Goal: Task Accomplishment & Management: Use online tool/utility

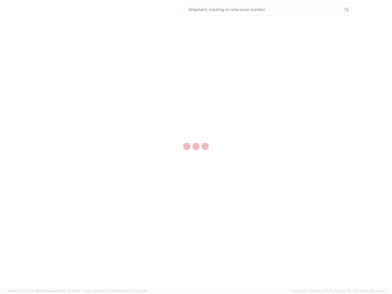
select select "US"
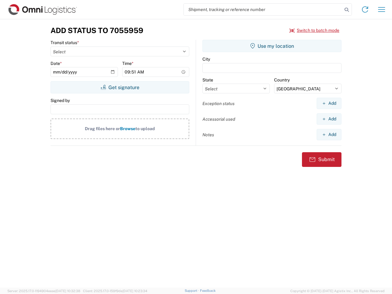
click at [263, 9] on input "search" at bounding box center [263, 10] width 159 height 12
click at [347, 10] on icon at bounding box center [346, 10] width 9 height 9
click at [365, 9] on icon at bounding box center [365, 10] width 10 height 10
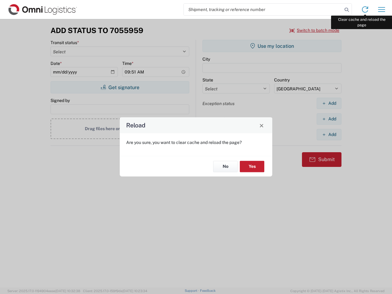
click at [382, 9] on div "Reload Are you sure, you want to clear cache and reload the page? No Yes" at bounding box center [196, 147] width 392 height 294
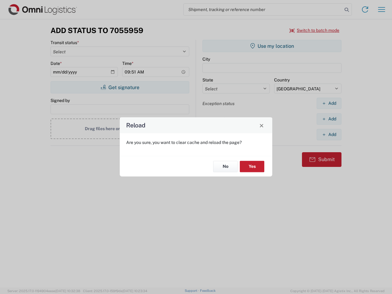
click at [315, 30] on div "Reload Are you sure, you want to clear cache and reload the page? No Yes" at bounding box center [196, 147] width 392 height 294
click at [120, 87] on div "Reload Are you sure, you want to clear cache and reload the page? No Yes" at bounding box center [196, 147] width 392 height 294
click at [272, 46] on div "Reload Are you sure, you want to clear cache and reload the page? No Yes" at bounding box center [196, 147] width 392 height 294
click at [329, 103] on div "Reload Are you sure, you want to clear cache and reload the page? No Yes" at bounding box center [196, 147] width 392 height 294
click at [329, 119] on div "Reload Are you sure, you want to clear cache and reload the page? No Yes" at bounding box center [196, 147] width 392 height 294
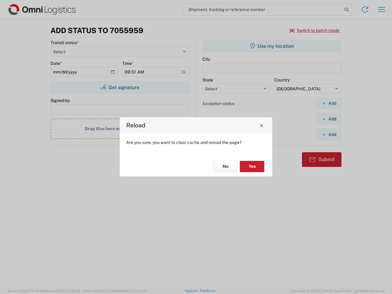
click at [329, 134] on div "Reload Are you sure, you want to clear cache and reload the page? No Yes" at bounding box center [196, 147] width 392 height 294
